Goal: Information Seeking & Learning: Learn about a topic

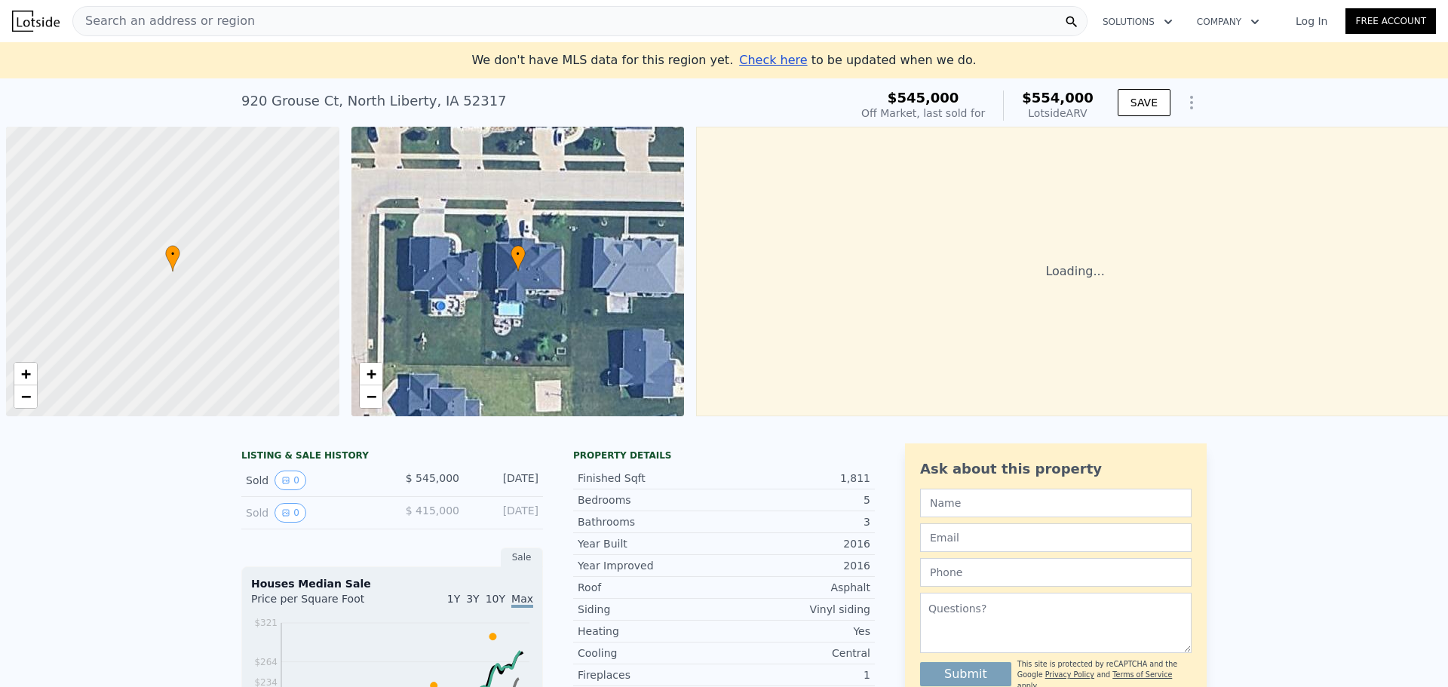
scroll to position [0, 6]
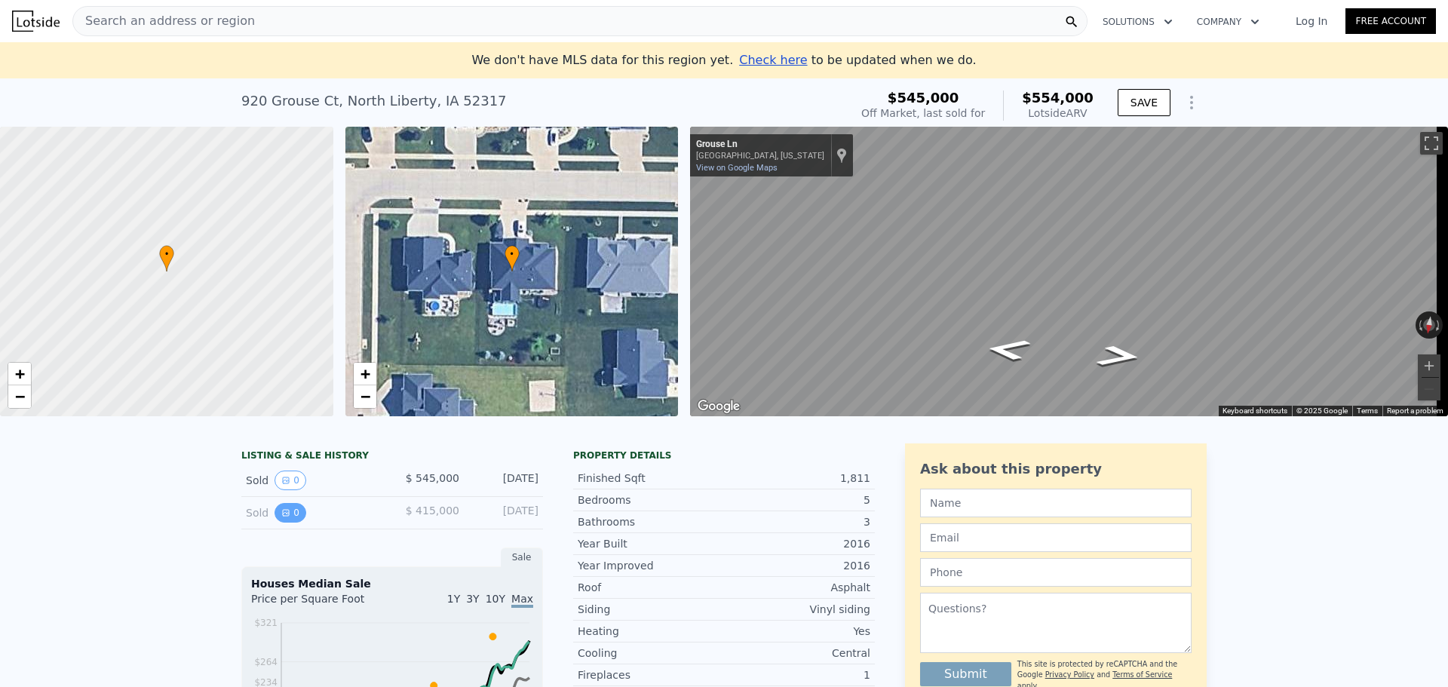
click at [286, 523] on button "0" at bounding box center [290, 513] width 32 height 20
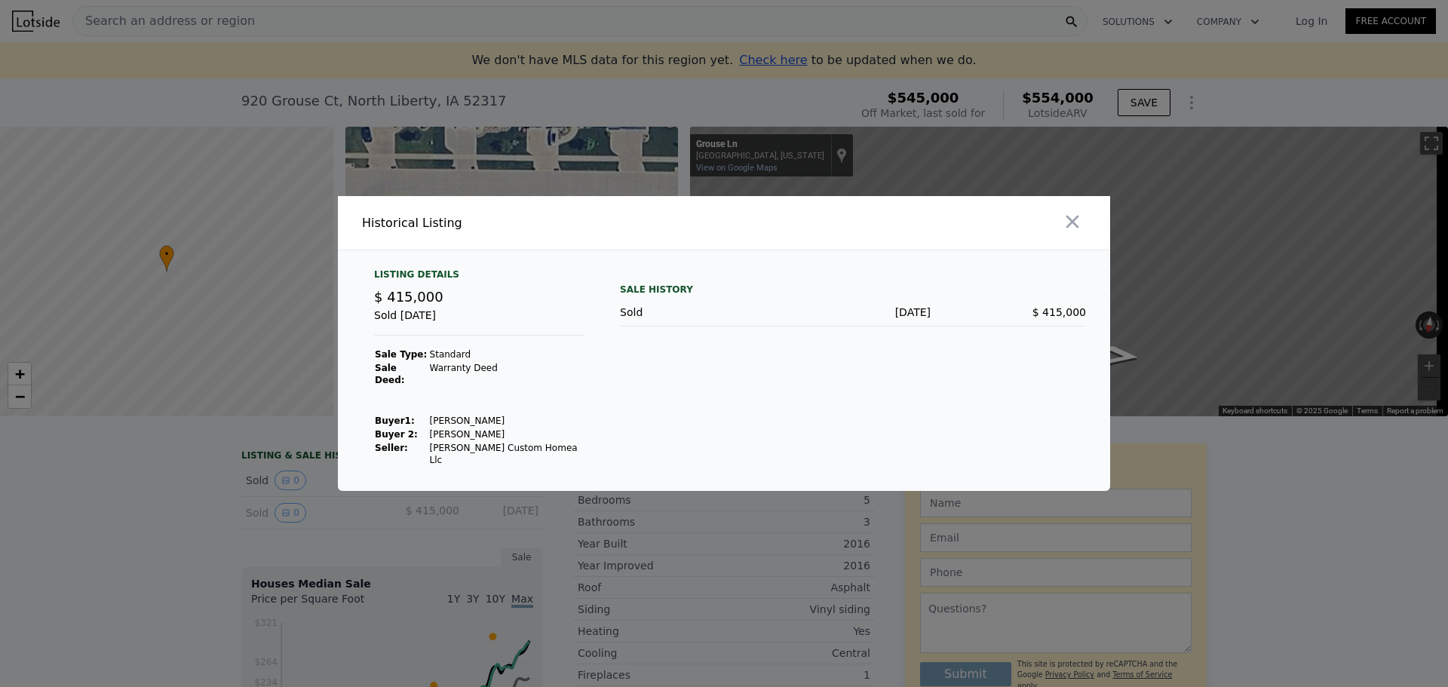
click at [379, 553] on div at bounding box center [724, 343] width 1448 height 687
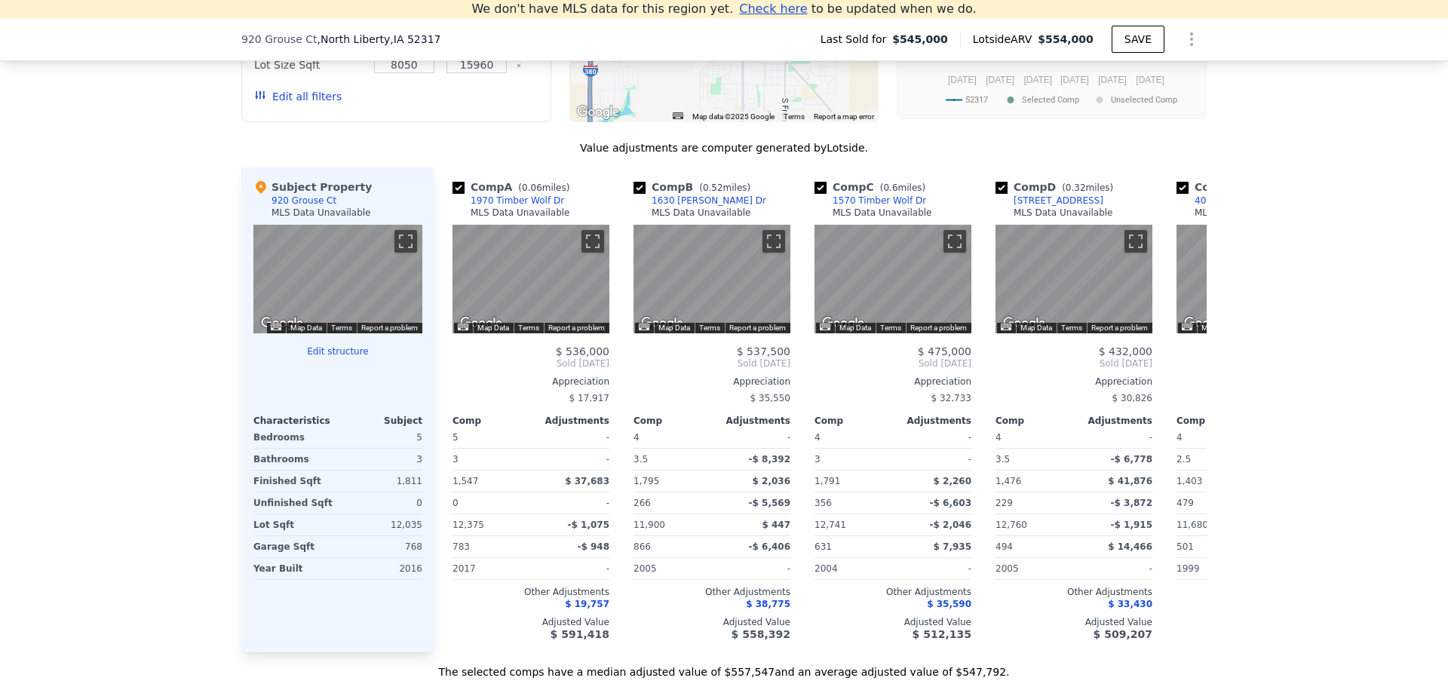
scroll to position [1415, 0]
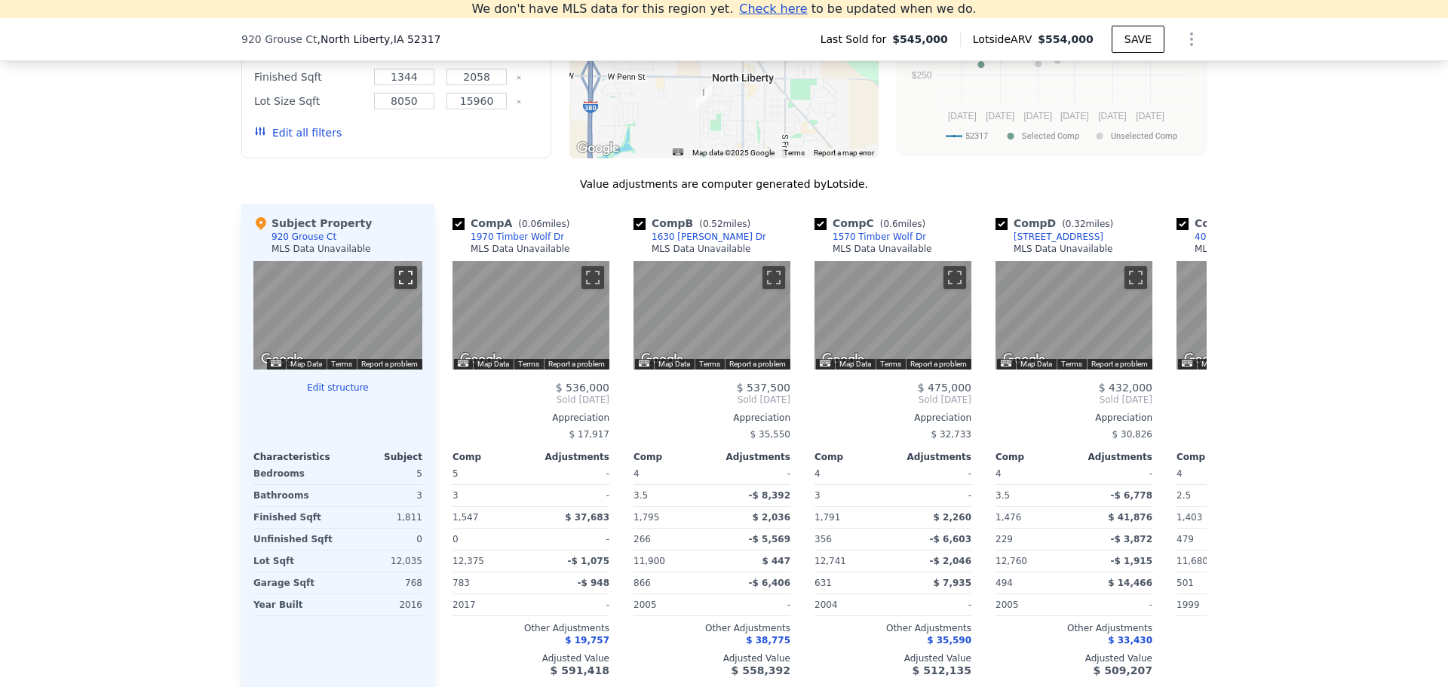
click at [399, 281] on button "Toggle fullscreen view" at bounding box center [405, 277] width 23 height 23
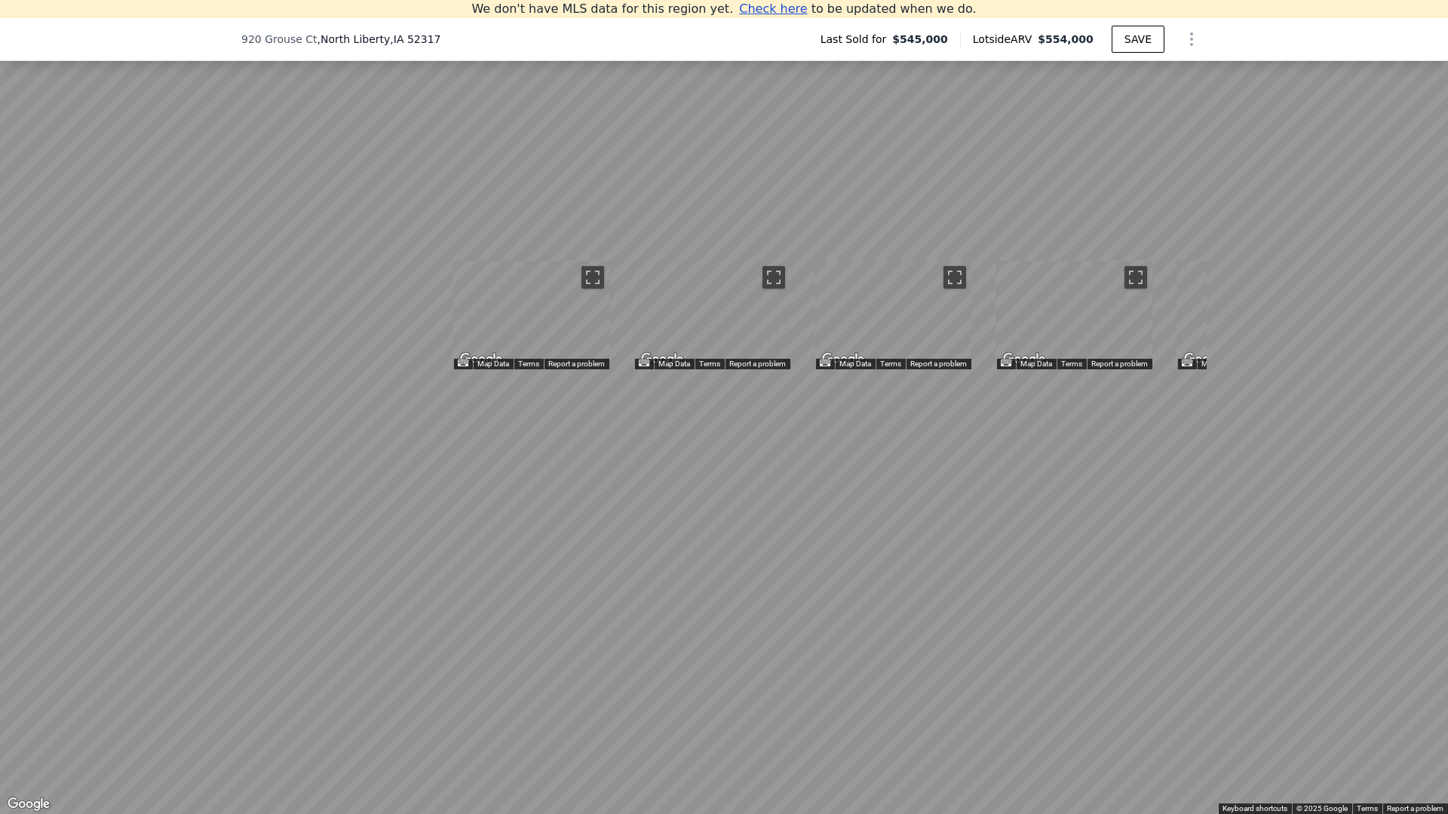
click at [1430, 13] on button "Toggle fullscreen view" at bounding box center [1431, 16] width 23 height 23
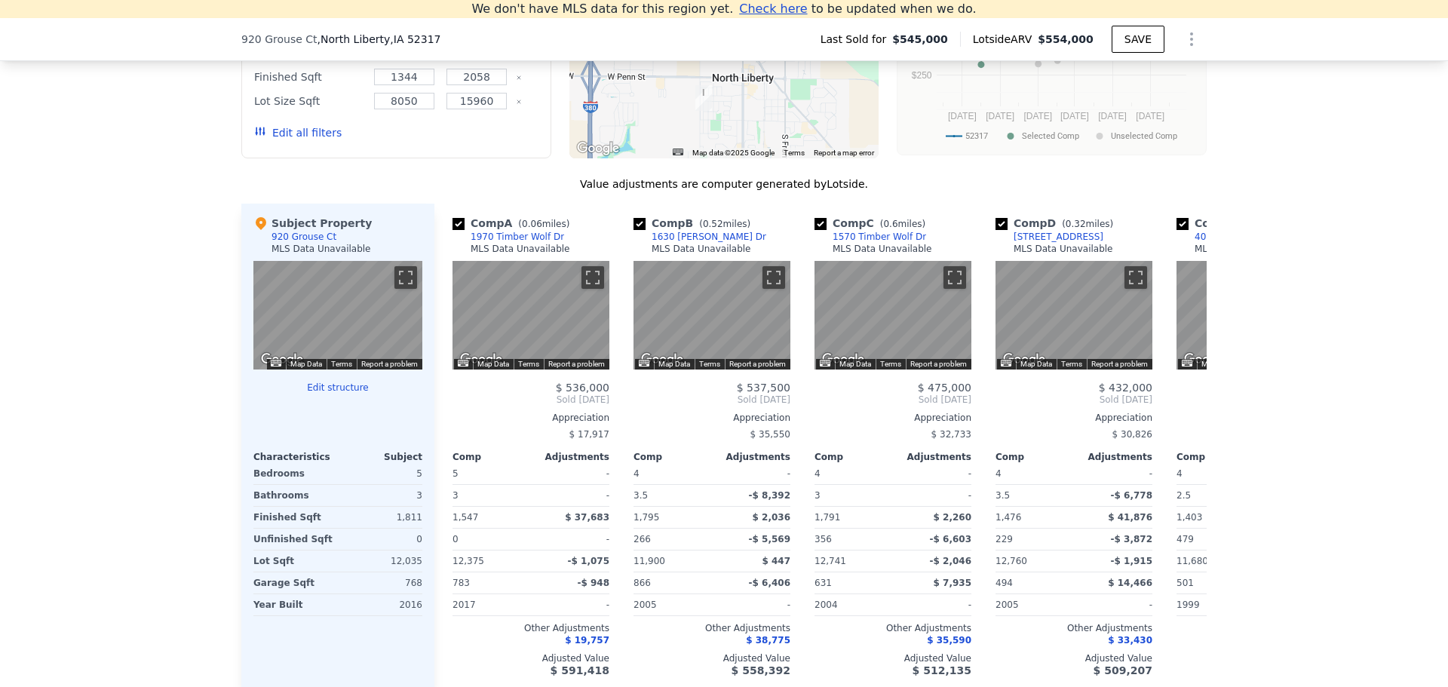
click at [256, 231] on icon at bounding box center [260, 223] width 15 height 15
click at [344, 394] on button "Edit structure" at bounding box center [337, 388] width 169 height 12
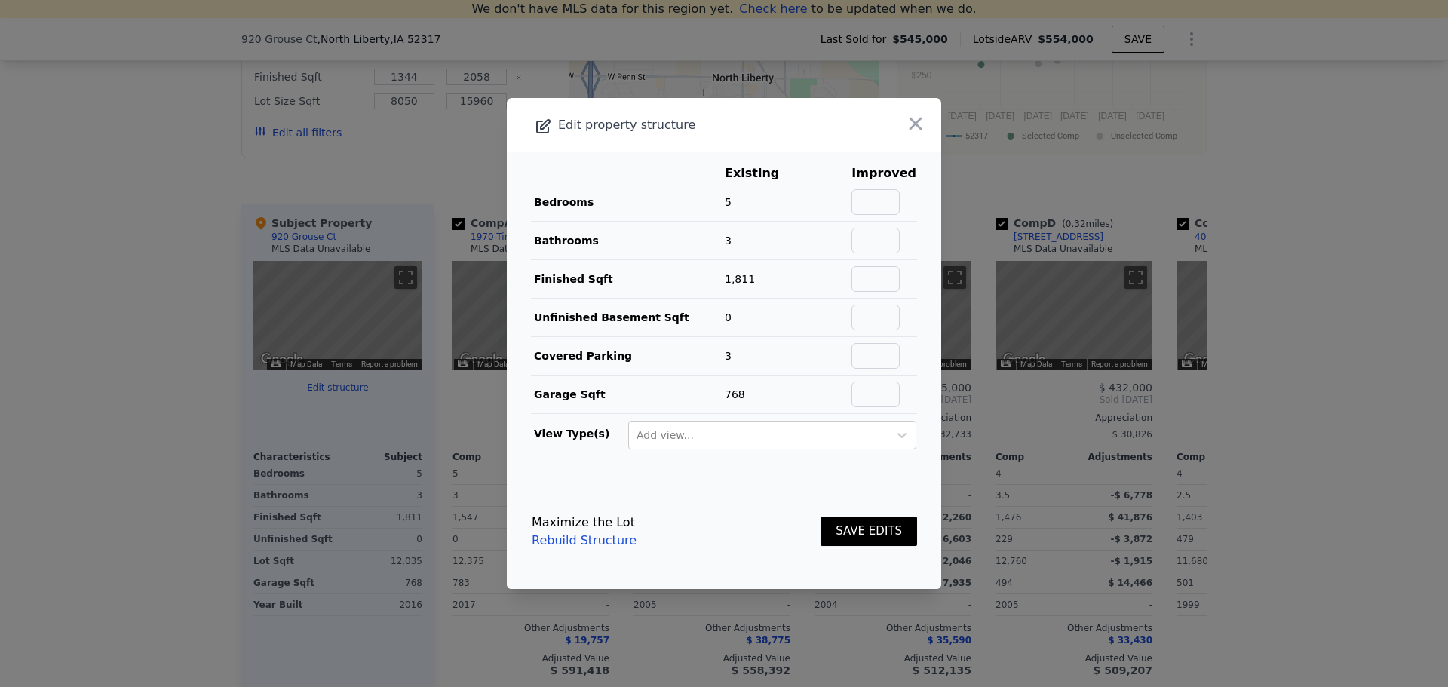
click at [909, 124] on icon "button" at bounding box center [915, 124] width 13 height 13
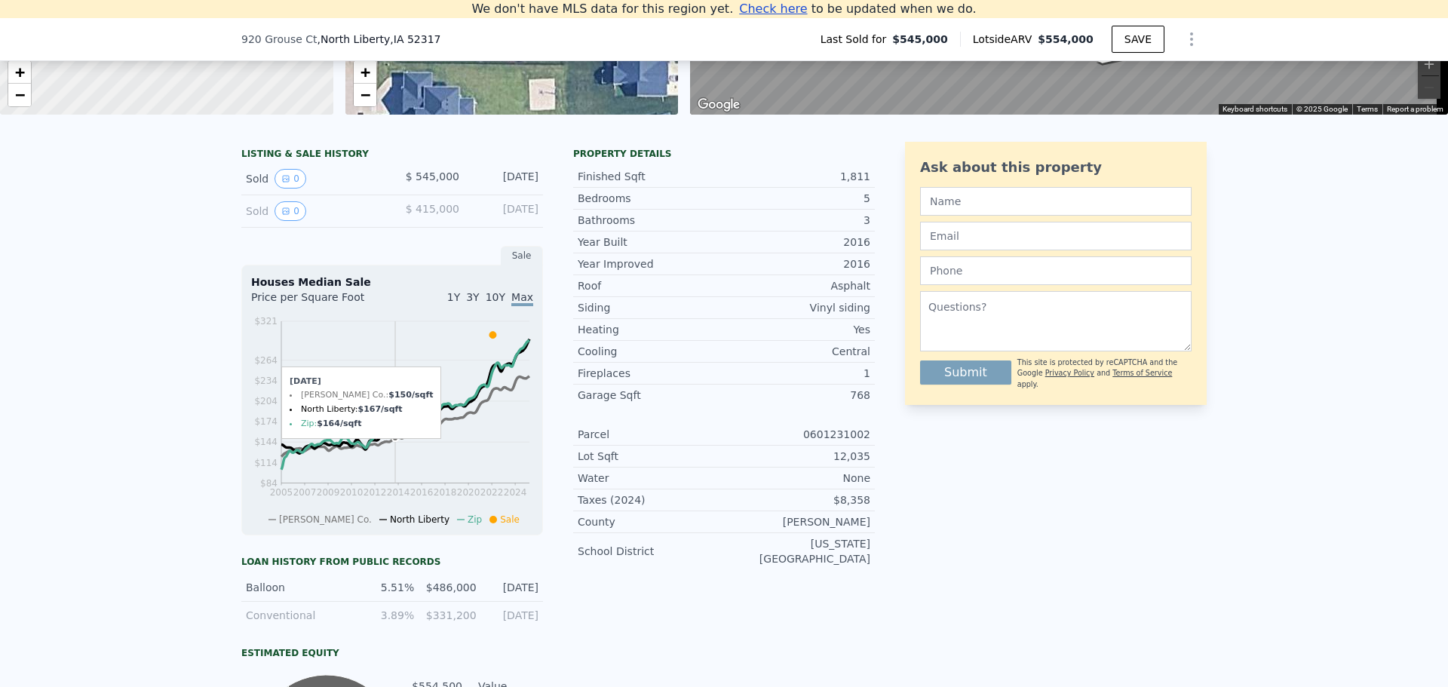
scroll to position [133, 0]
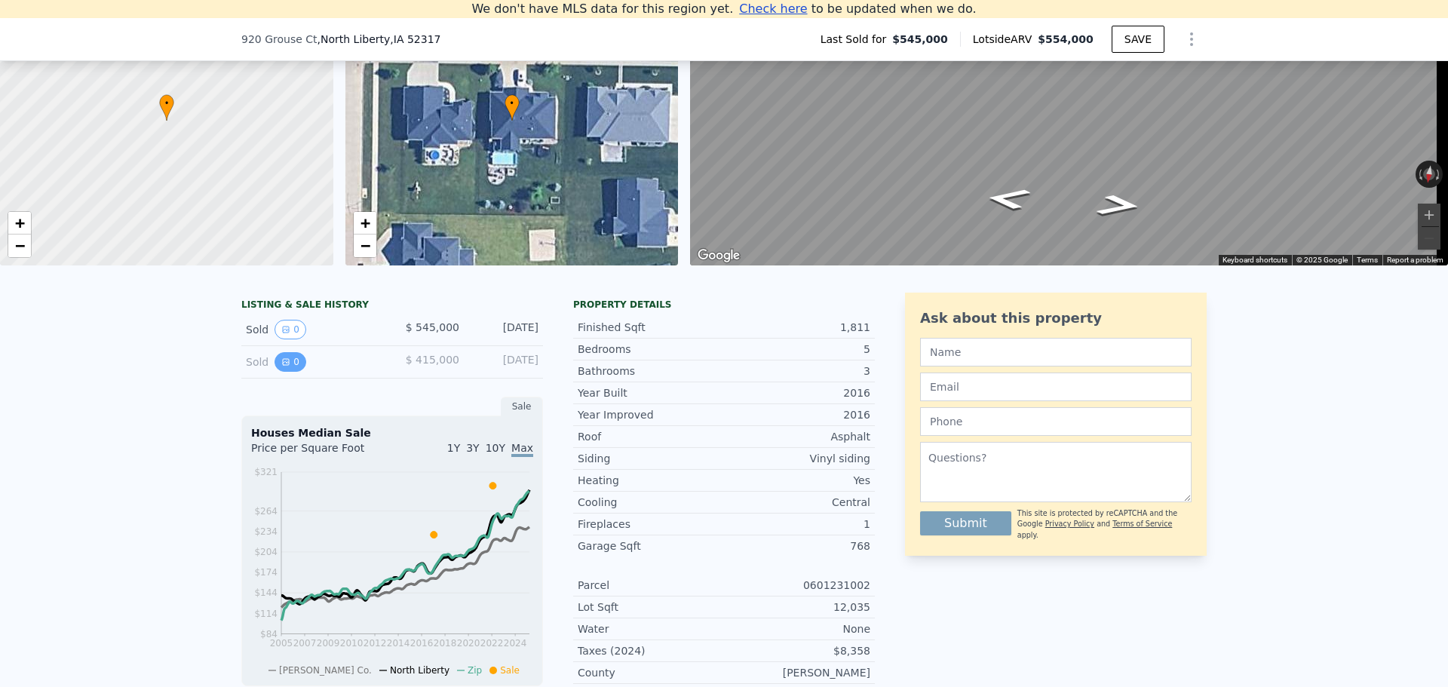
click at [283, 366] on icon "View historical data" at bounding box center [285, 361] width 9 height 9
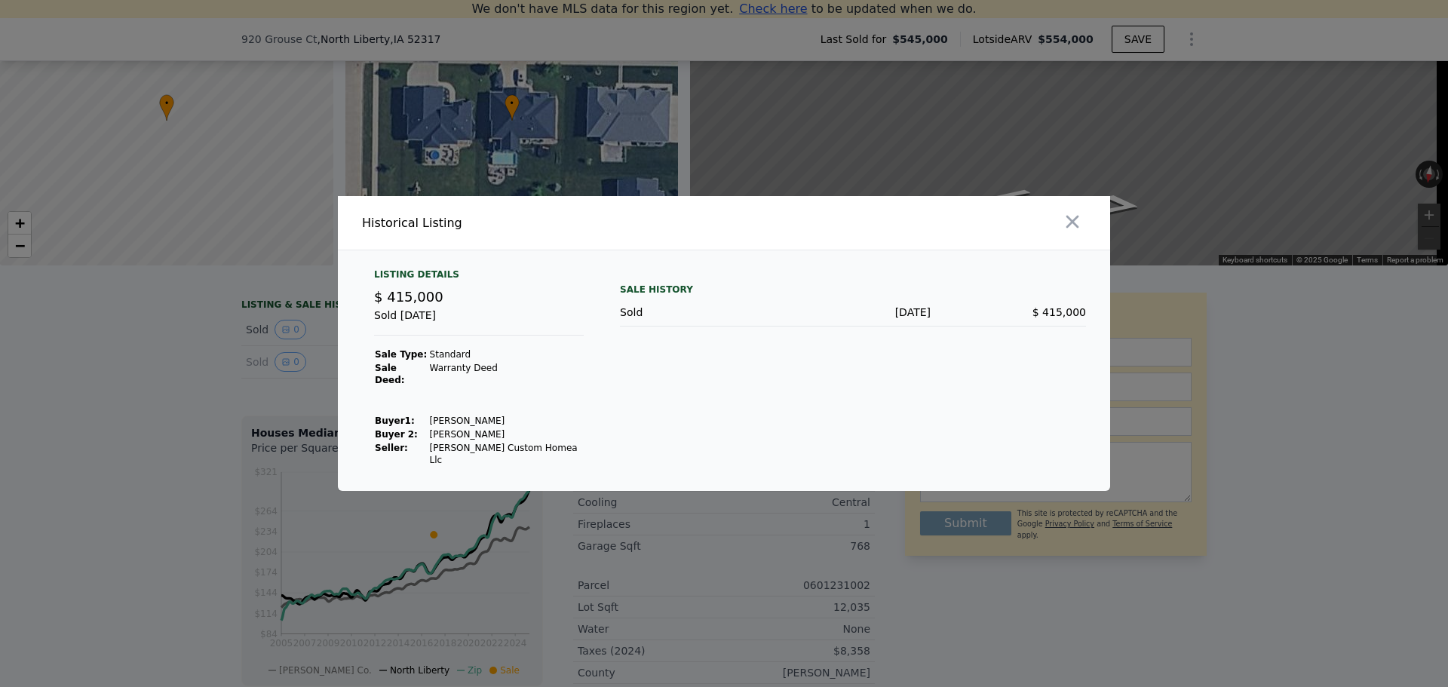
click at [621, 320] on div "Sold" at bounding box center [697, 312] width 155 height 15
click at [244, 432] on div at bounding box center [724, 343] width 1448 height 687
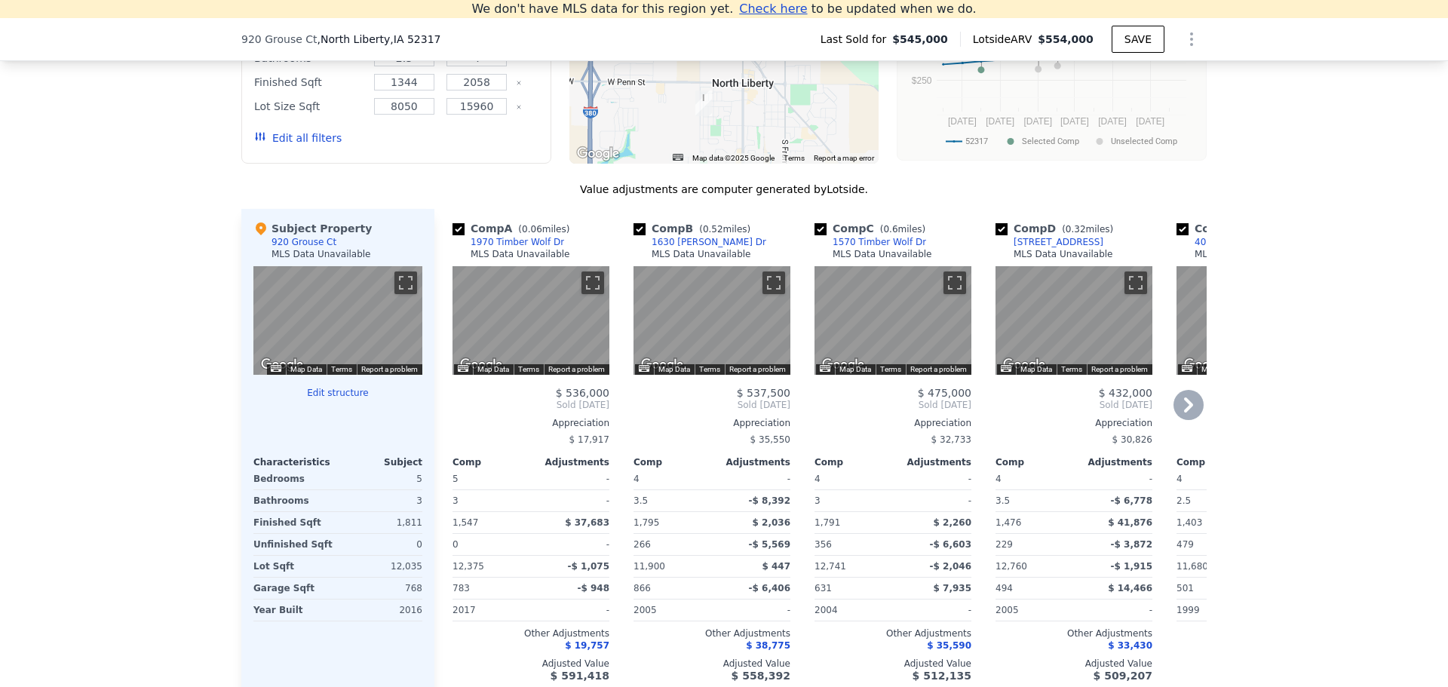
scroll to position [1415, 0]
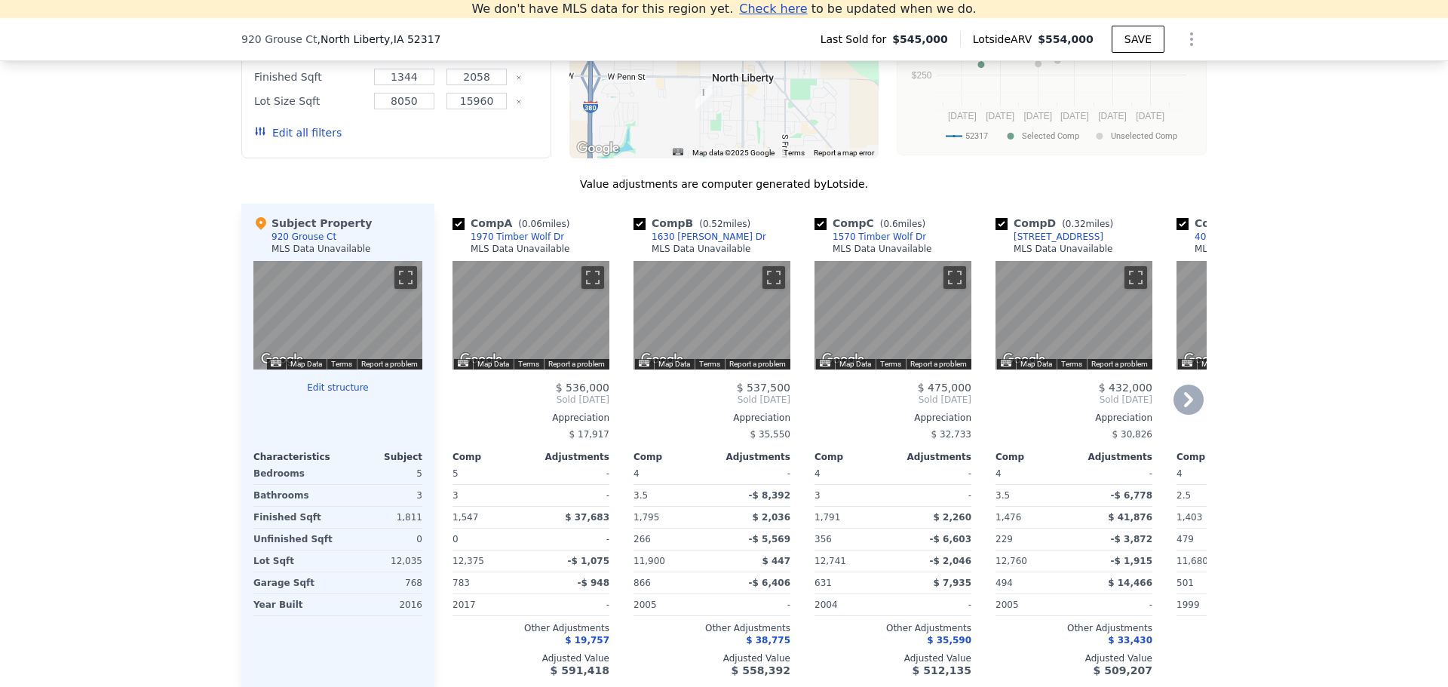
click at [1196, 415] on icon at bounding box center [1188, 400] width 30 height 30
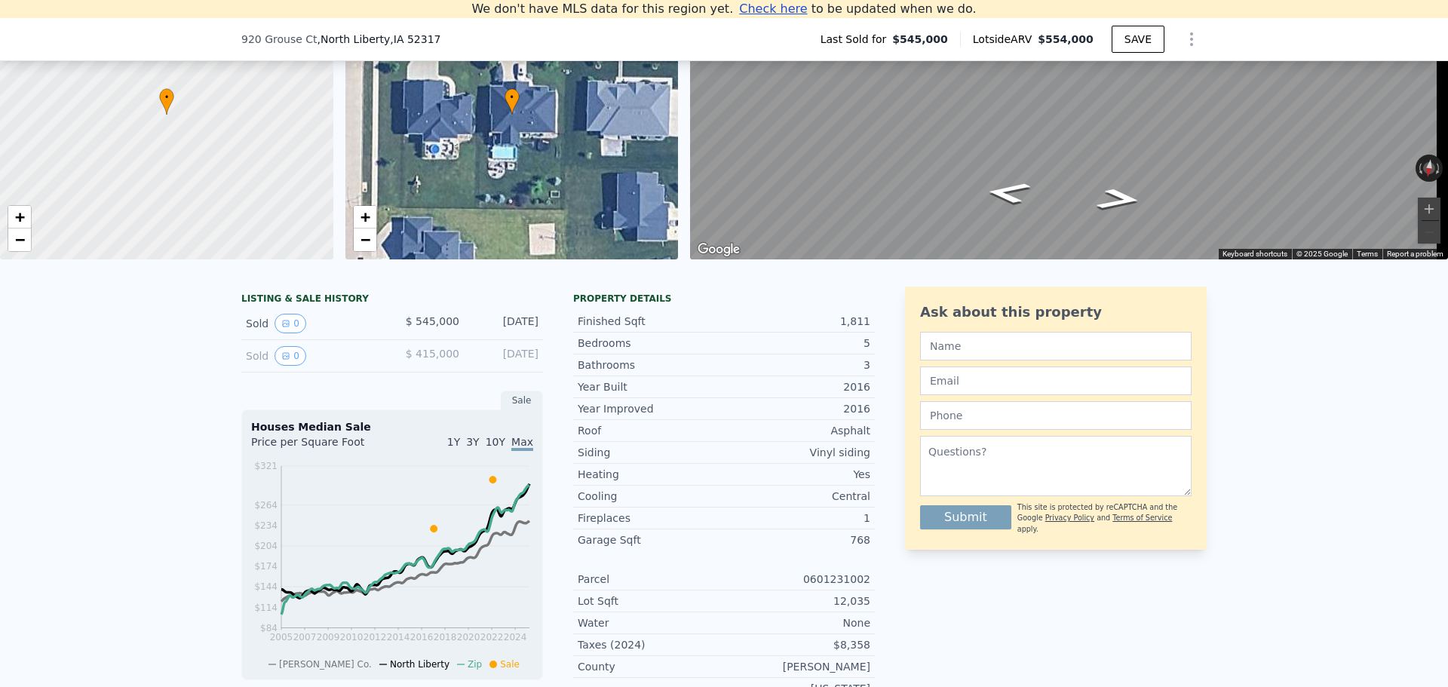
scroll to position [133, 0]
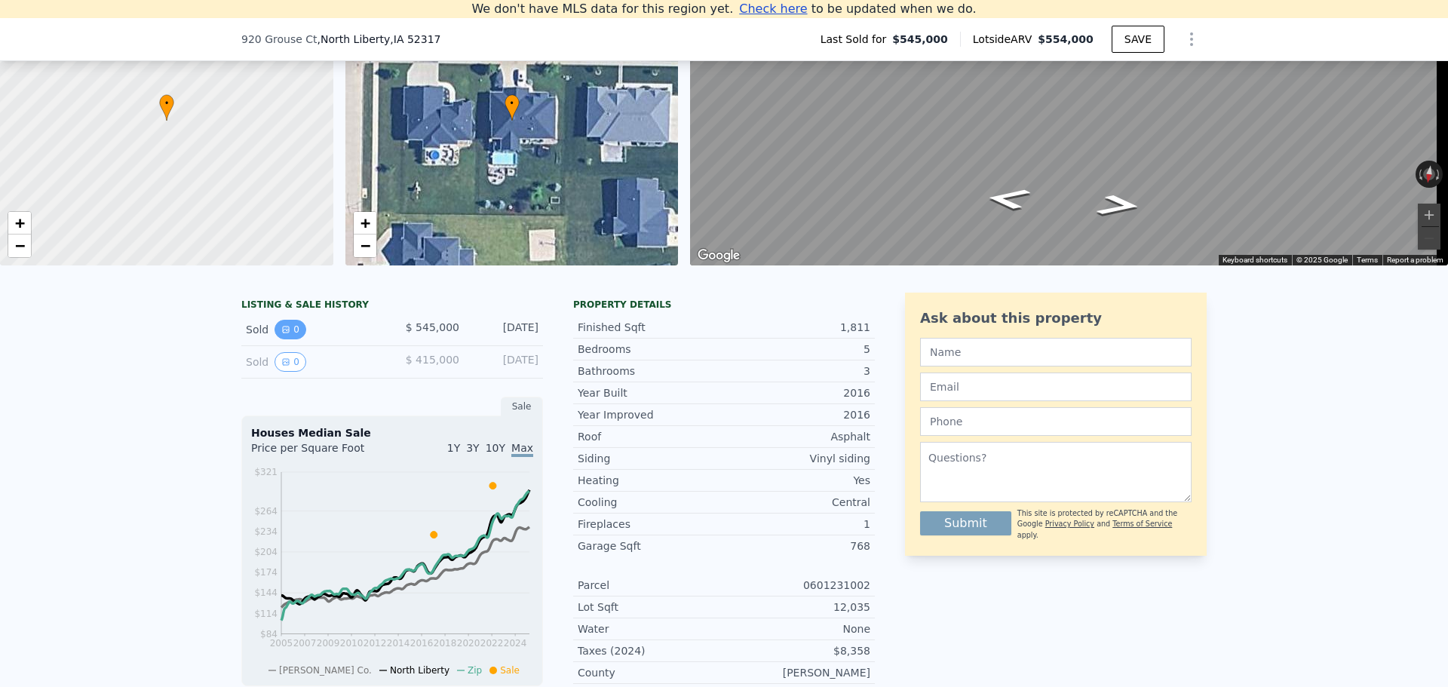
click at [281, 334] on icon "View historical data" at bounding box center [285, 329] width 9 height 9
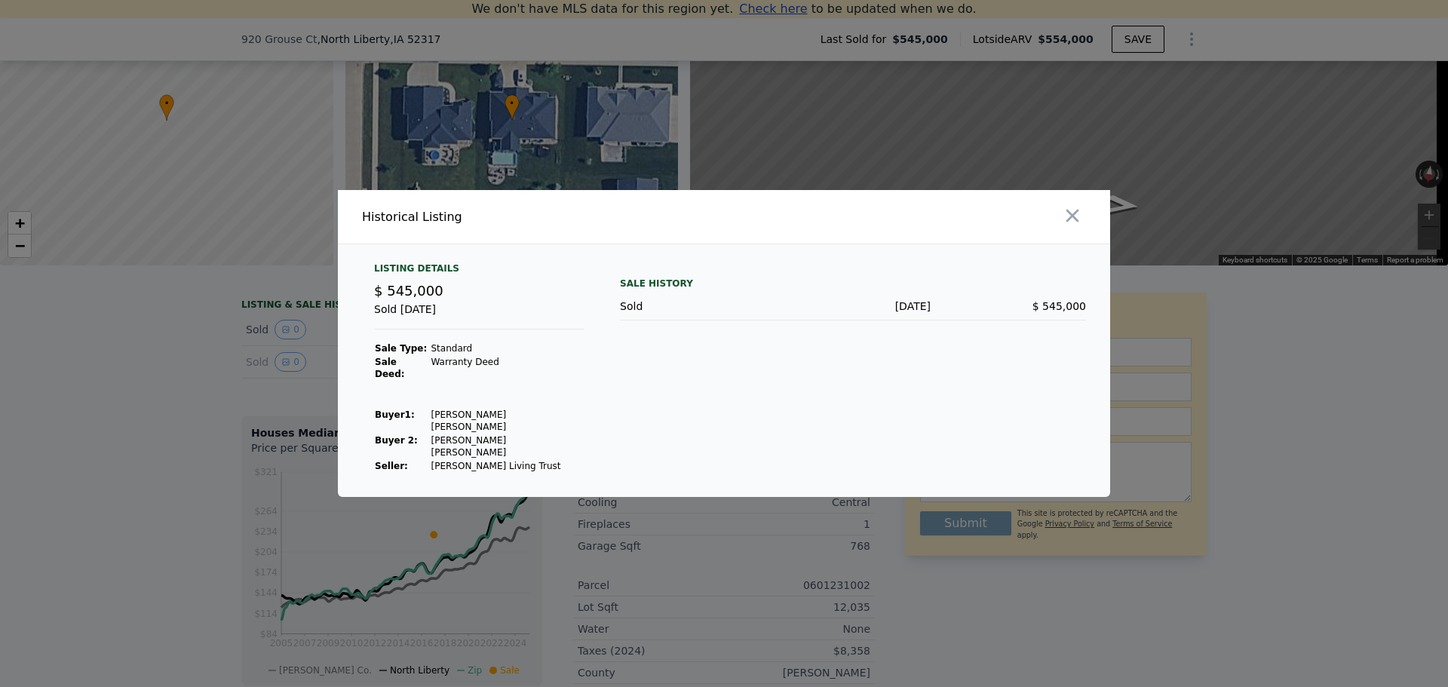
click at [314, 369] on div at bounding box center [724, 343] width 1448 height 687
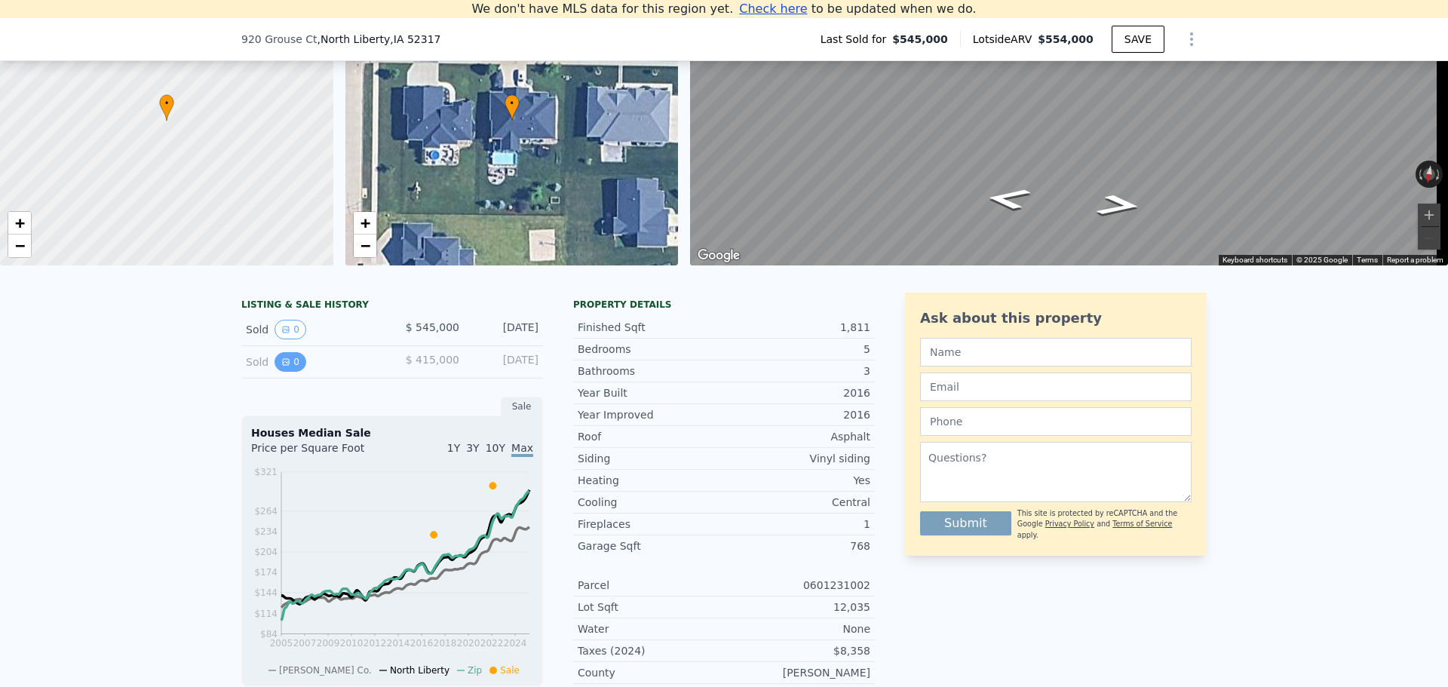
click at [284, 372] on button "0" at bounding box center [290, 362] width 32 height 20
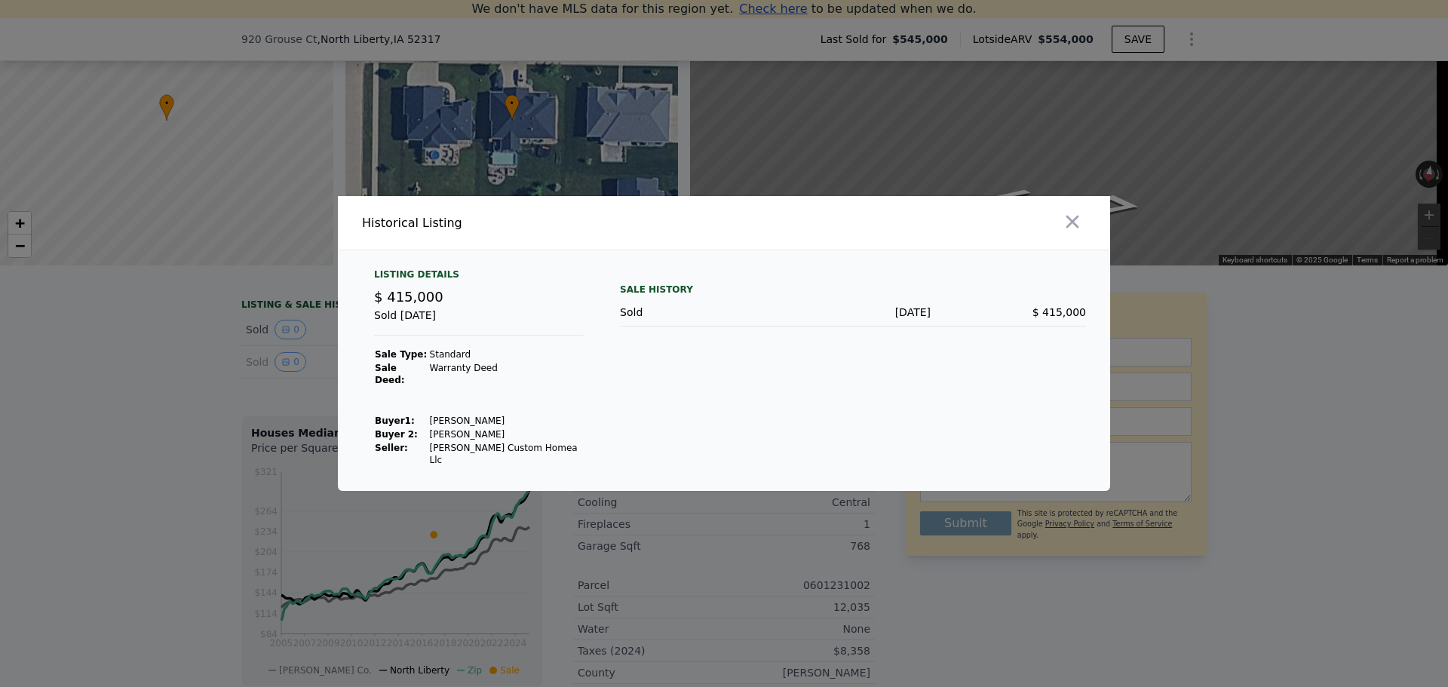
click at [287, 407] on div at bounding box center [724, 343] width 1448 height 687
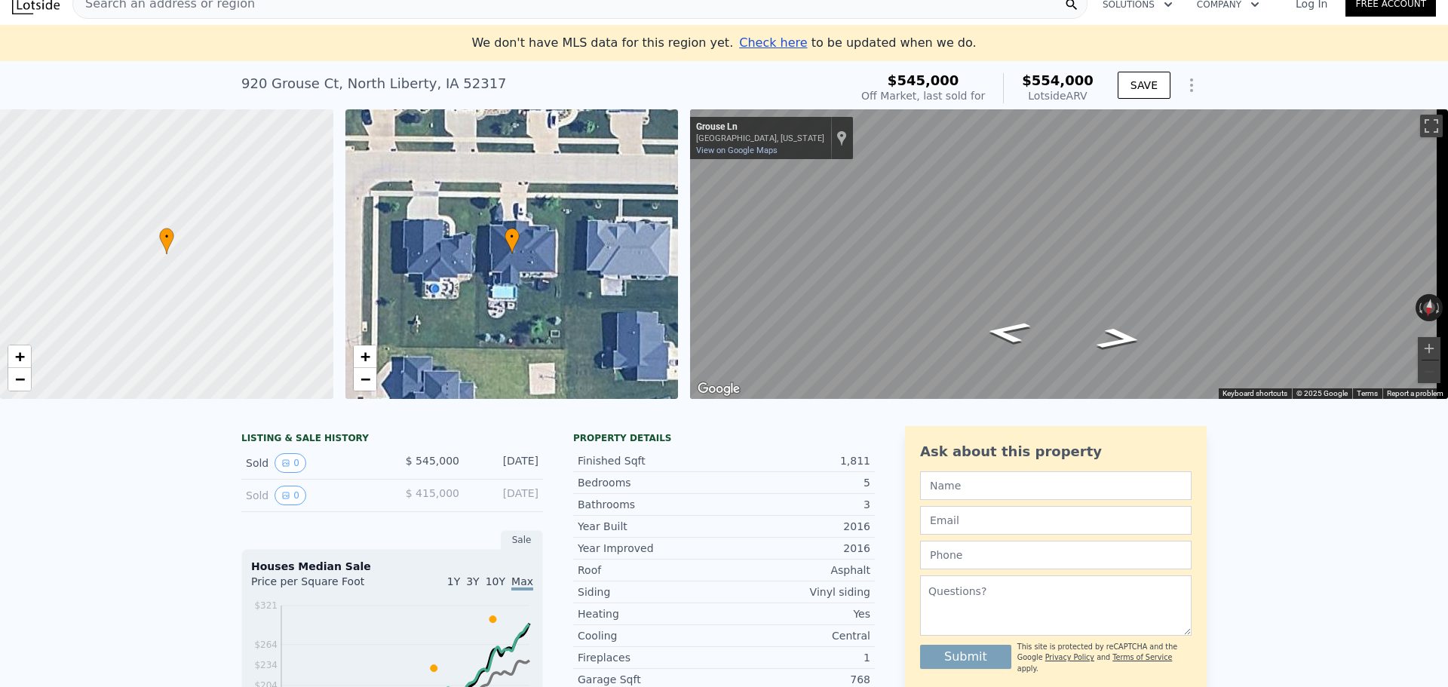
scroll to position [0, 0]
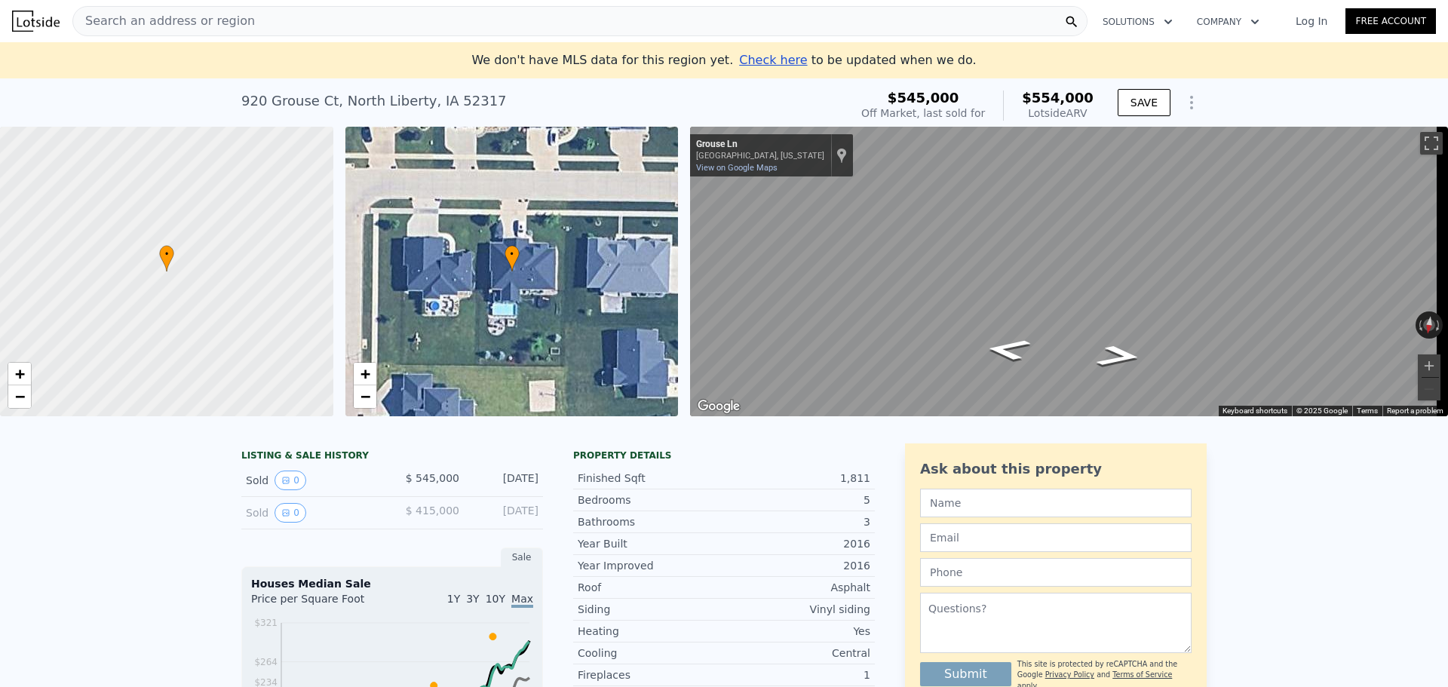
click at [753, 58] on span "Check here" at bounding box center [773, 60] width 68 height 14
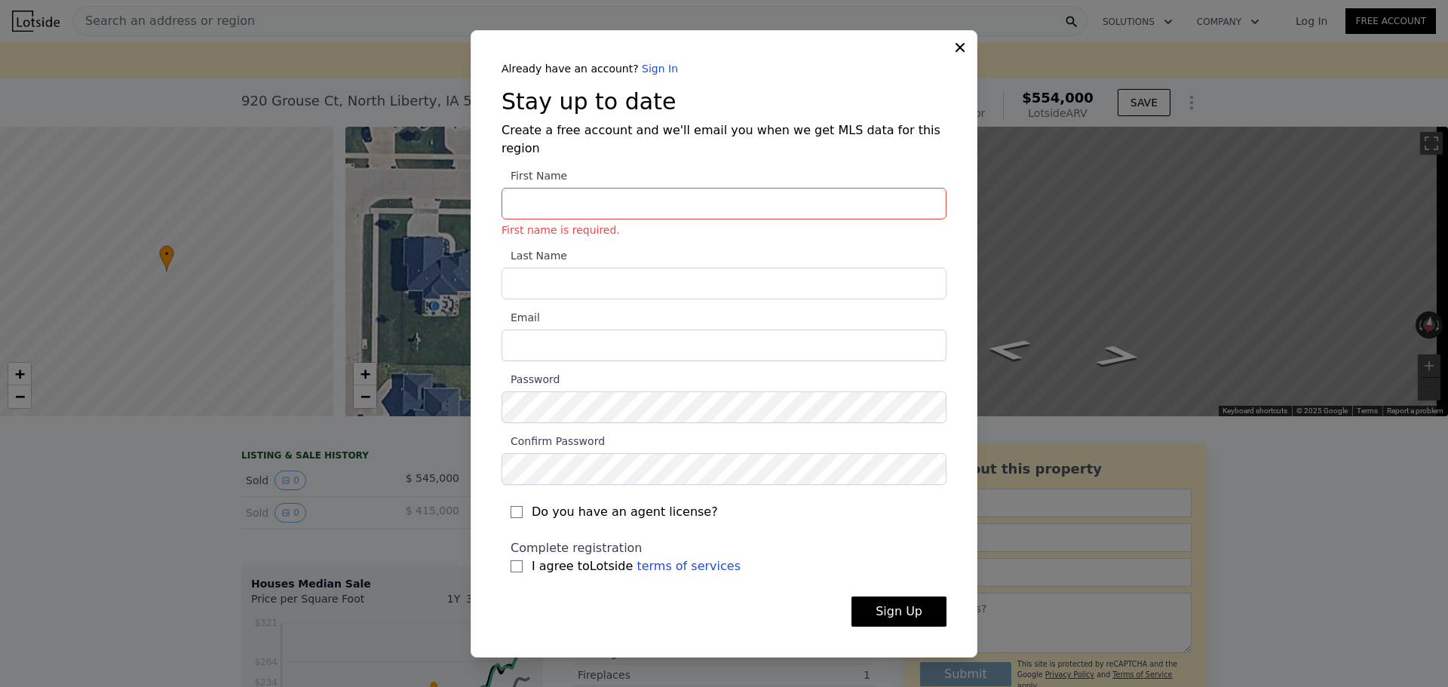
click at [952, 55] on icon at bounding box center [959, 47] width 15 height 15
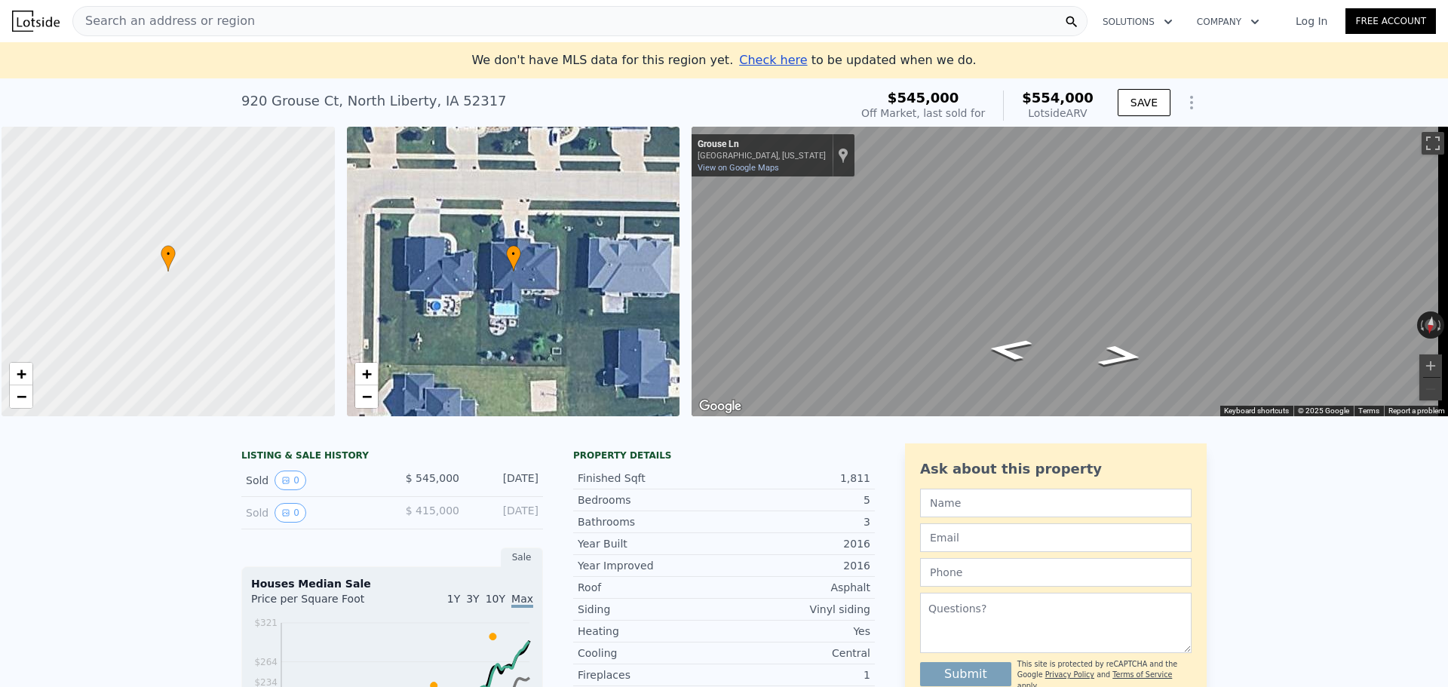
scroll to position [0, 6]
click at [173, 14] on span "Search an address or region" at bounding box center [164, 21] width 182 height 18
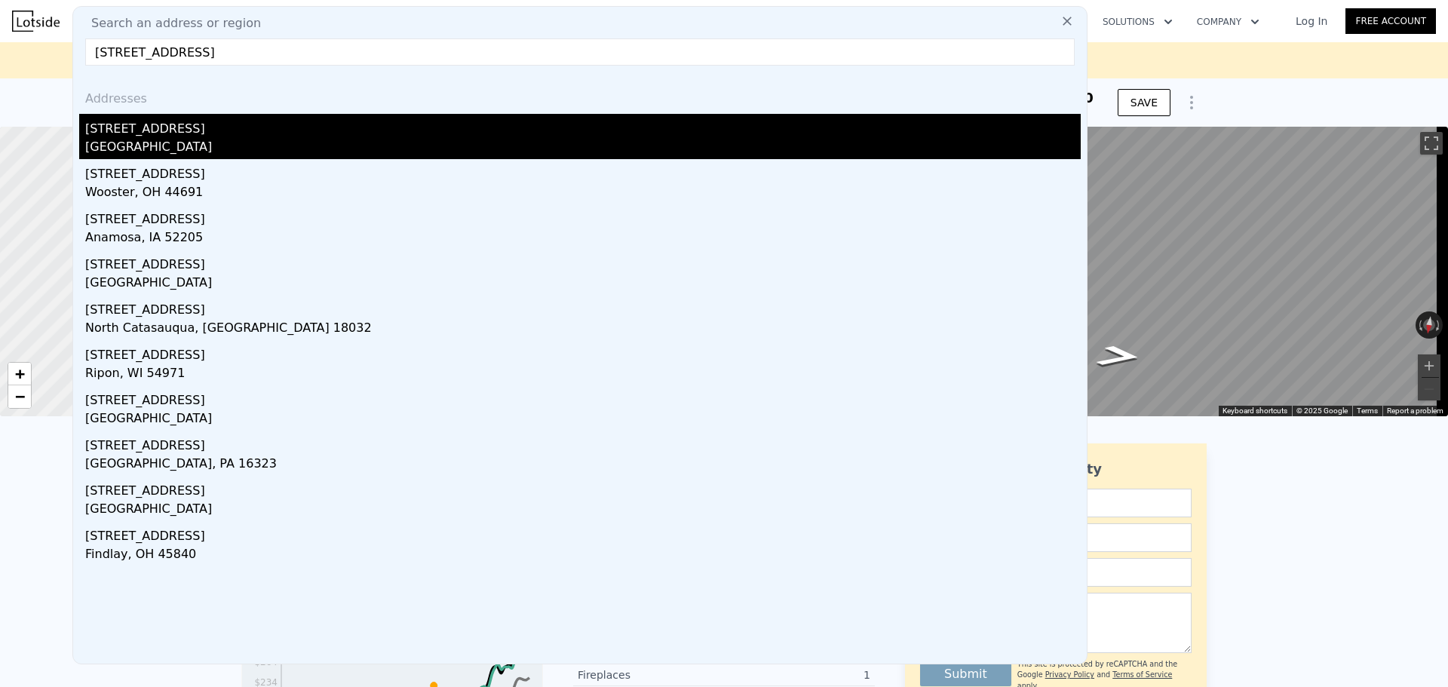
type input "835 maple st north libe"
click at [142, 130] on div "835 Maple St" at bounding box center [582, 126] width 995 height 24
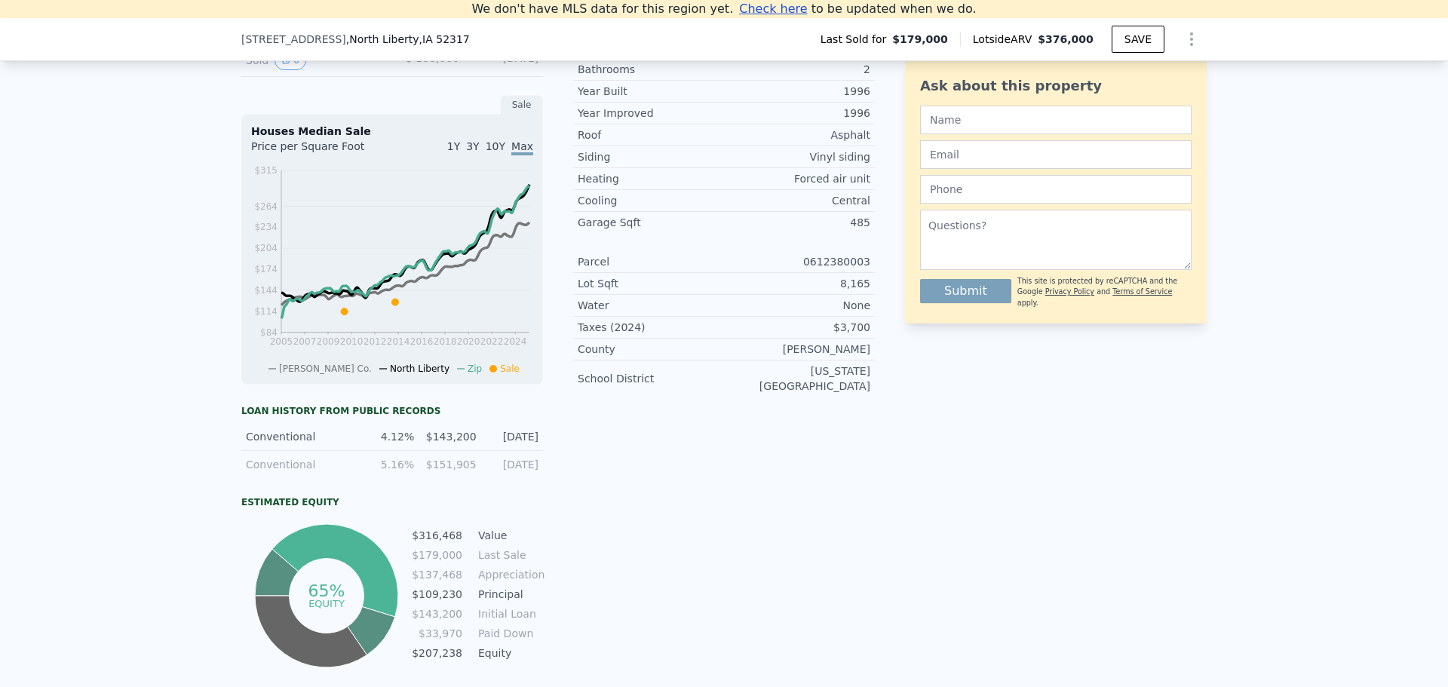
scroll to position [360, 0]
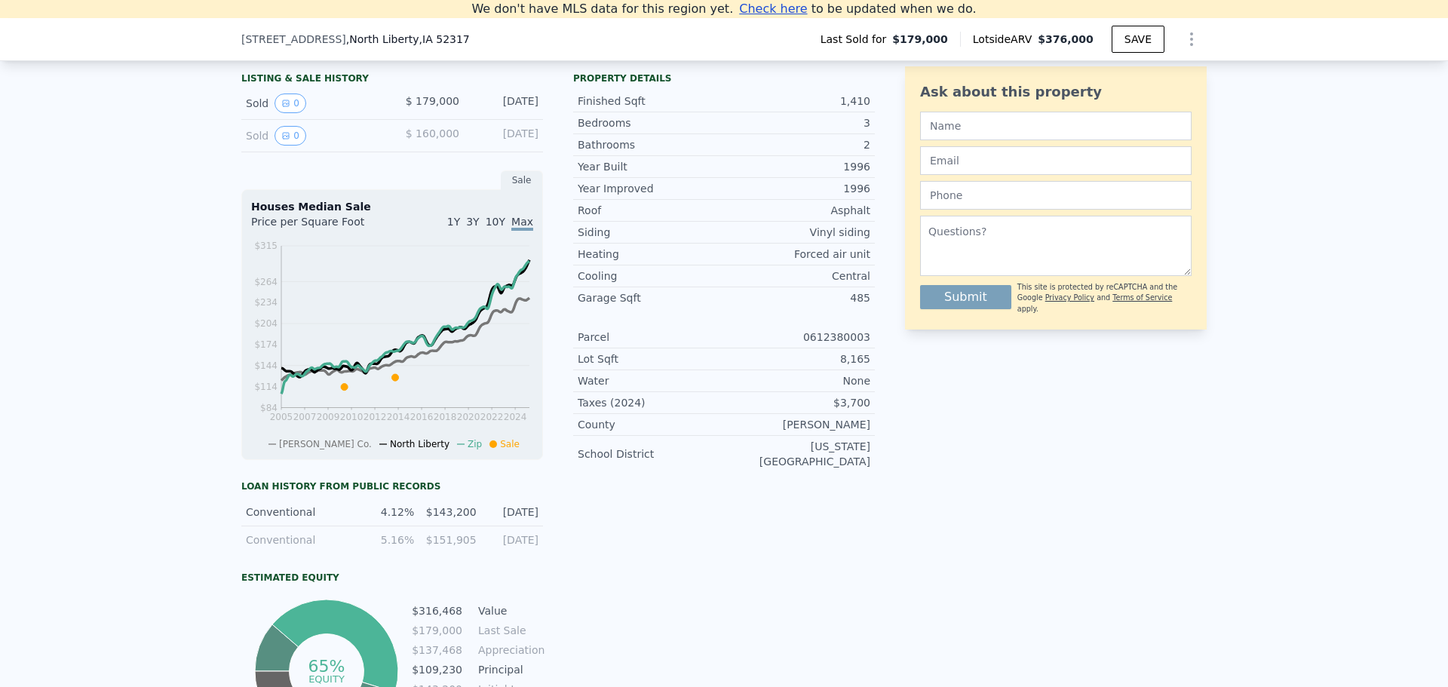
click at [628, 556] on div "Property details Finished Sqft 1,410 Bedrooms 3 Bathrooms 2 Year Built 1996 Yea…" at bounding box center [724, 406] width 302 height 680
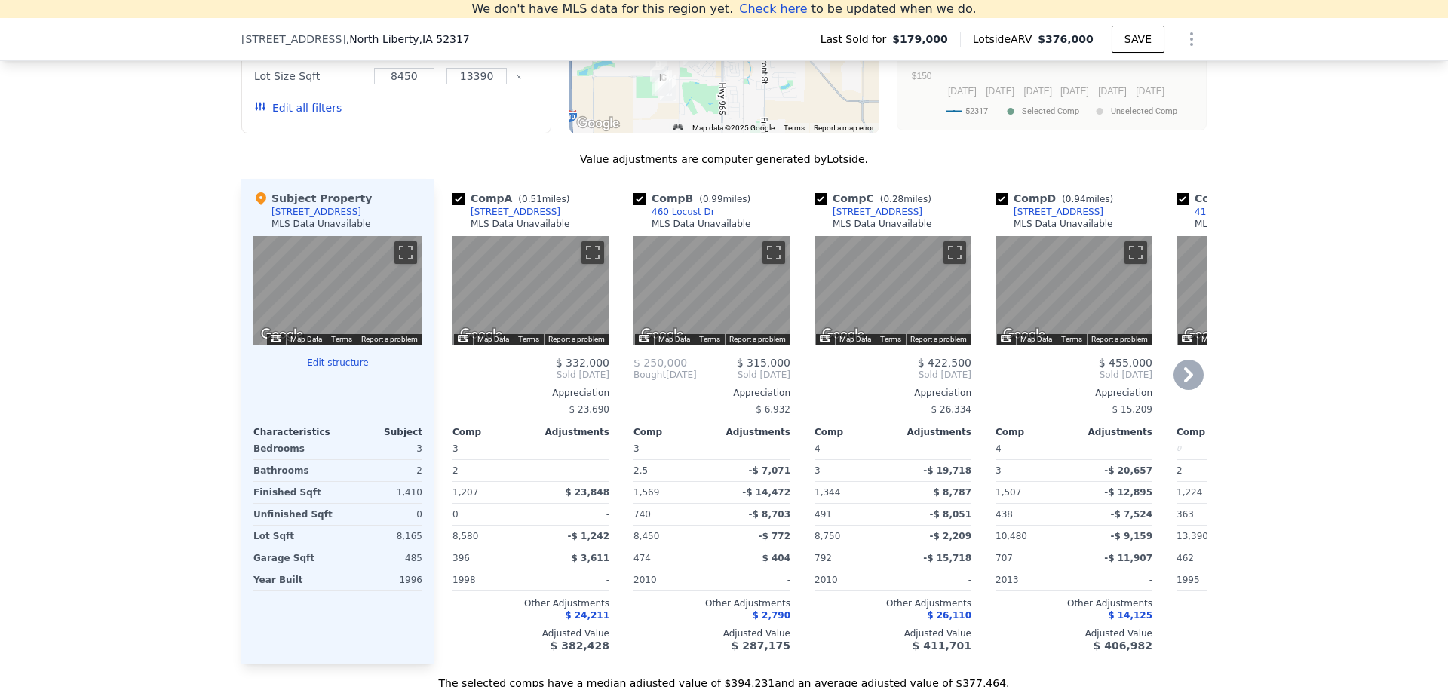
scroll to position [1340, 0]
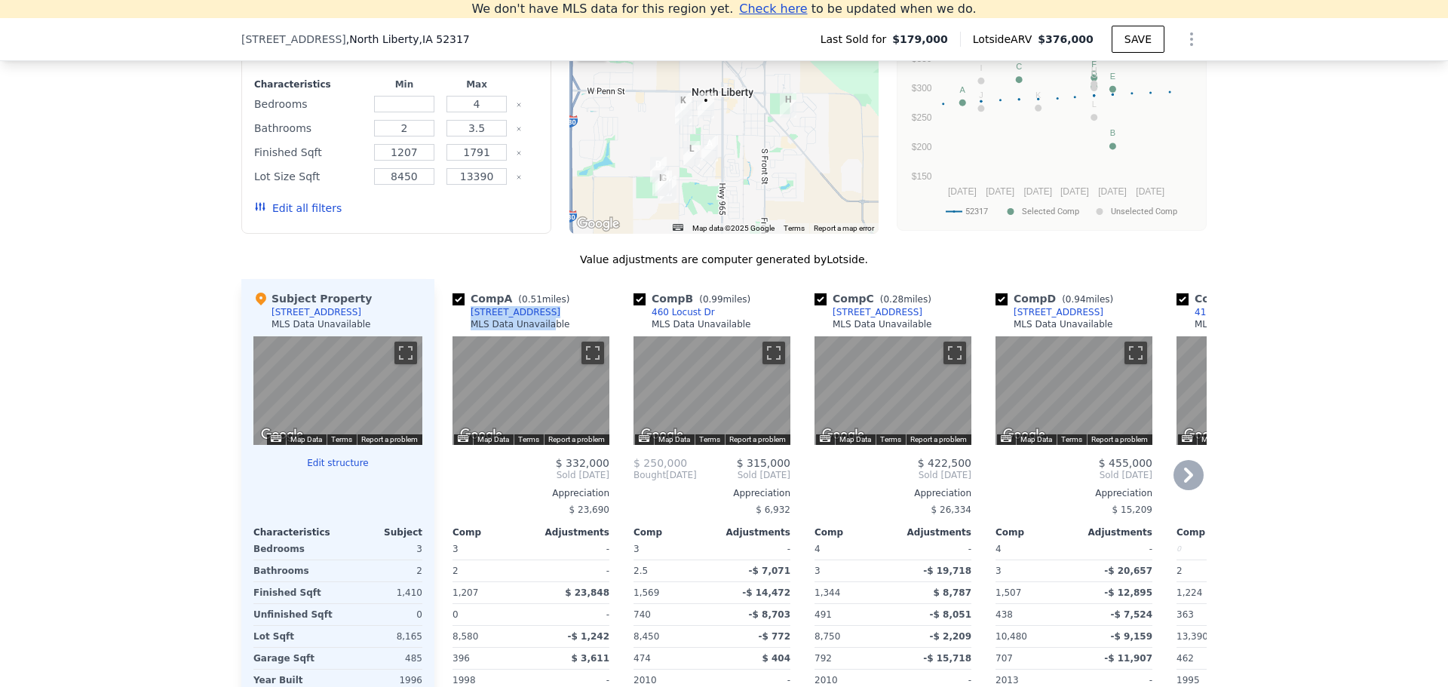
drag, startPoint x: 515, startPoint y: 323, endPoint x: 457, endPoint y: 323, distance: 58.1
click at [457, 323] on div "Comp A ( 0.51 miles) 75 Augusta Ct MLS Data Unavailable" at bounding box center [530, 313] width 157 height 45
click at [532, 323] on div "Comp A ( 0.51 miles) 75 Augusta Ct MLS Data Unavailable" at bounding box center [530, 313] width 157 height 45
drag, startPoint x: 500, startPoint y: 325, endPoint x: 457, endPoint y: 324, distance: 43.0
click at [457, 324] on div "Comp A ( 0.51 miles) 75 Augusta Ct MLS Data Unavailable" at bounding box center [530, 313] width 157 height 45
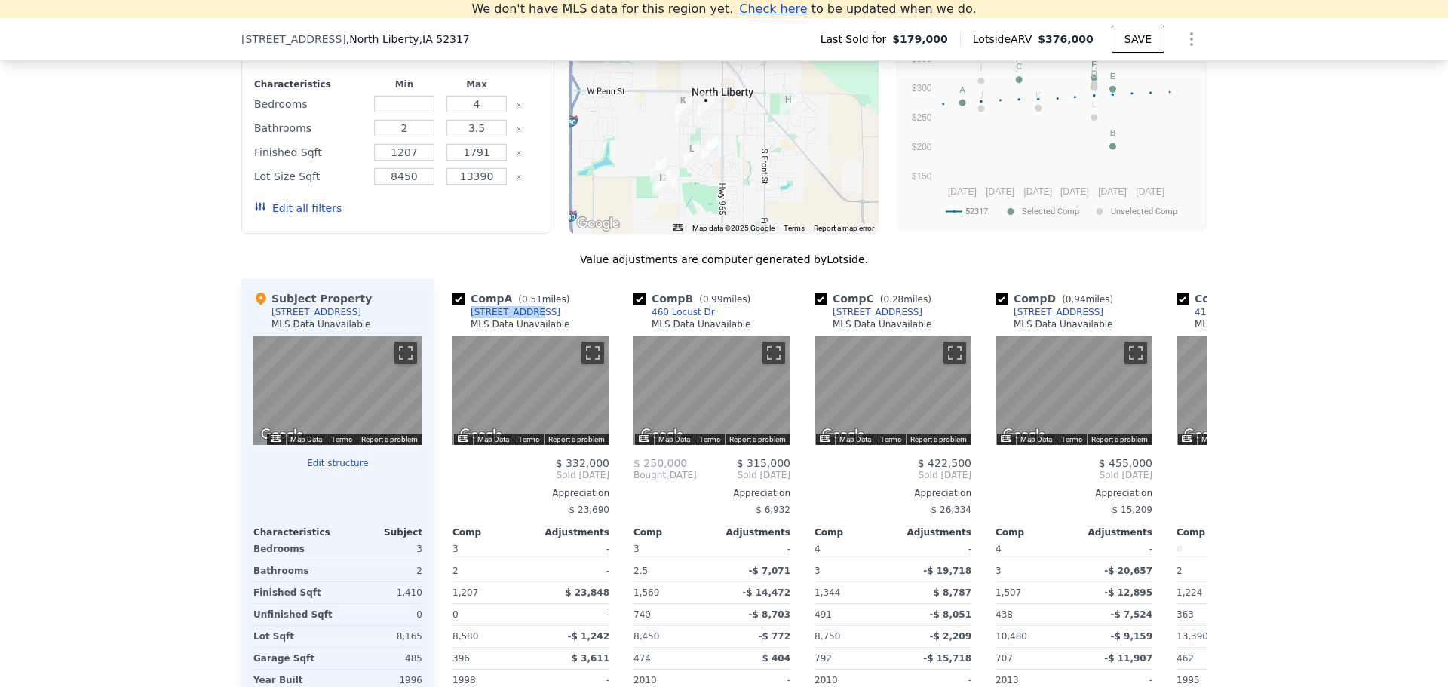
copy div "75 Augusta Ct"
click at [1185, 480] on icon at bounding box center [1188, 475] width 30 height 30
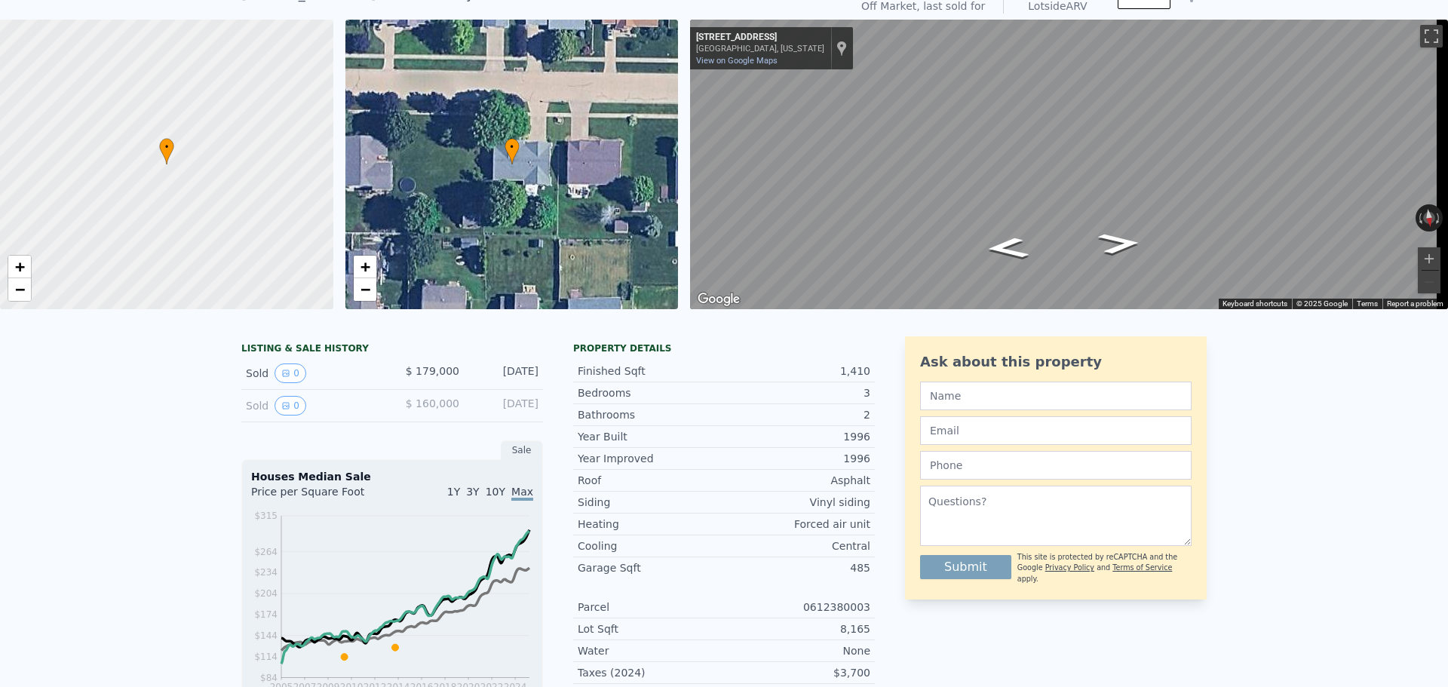
scroll to position [17, 0]
